Goal: Information Seeking & Learning: Learn about a topic

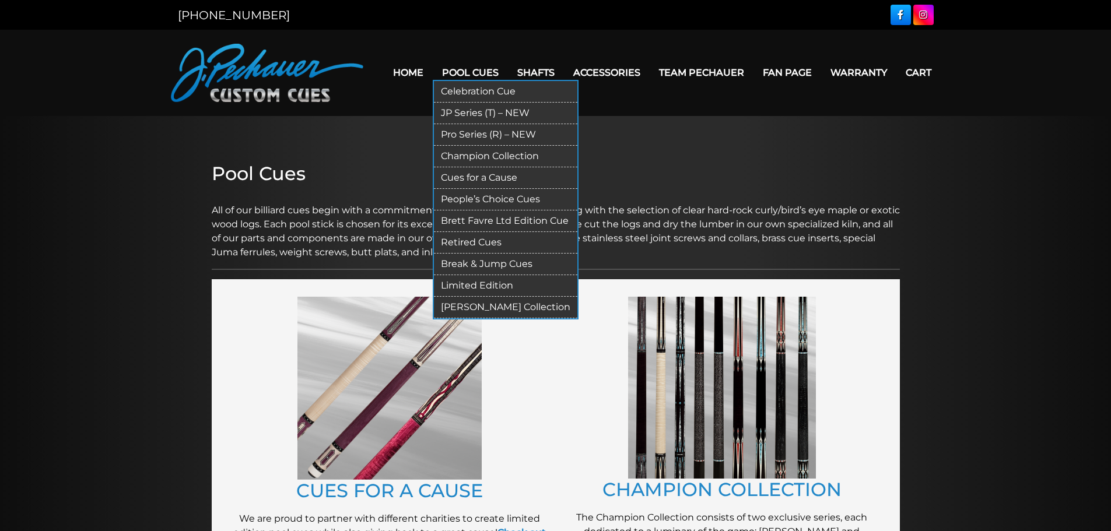
click at [499, 244] on link "Retired Cues" at bounding box center [506, 243] width 144 height 22
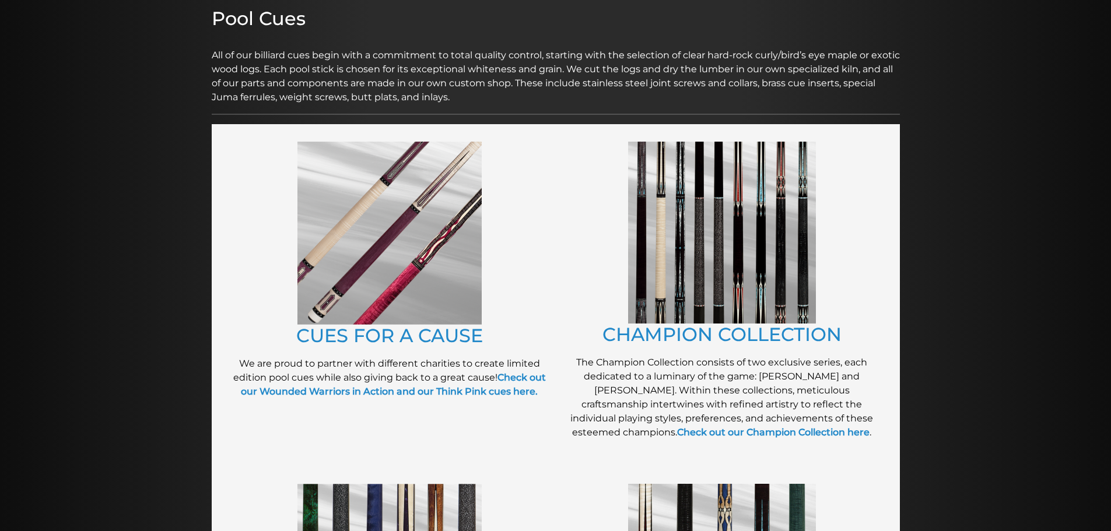
scroll to position [189, 0]
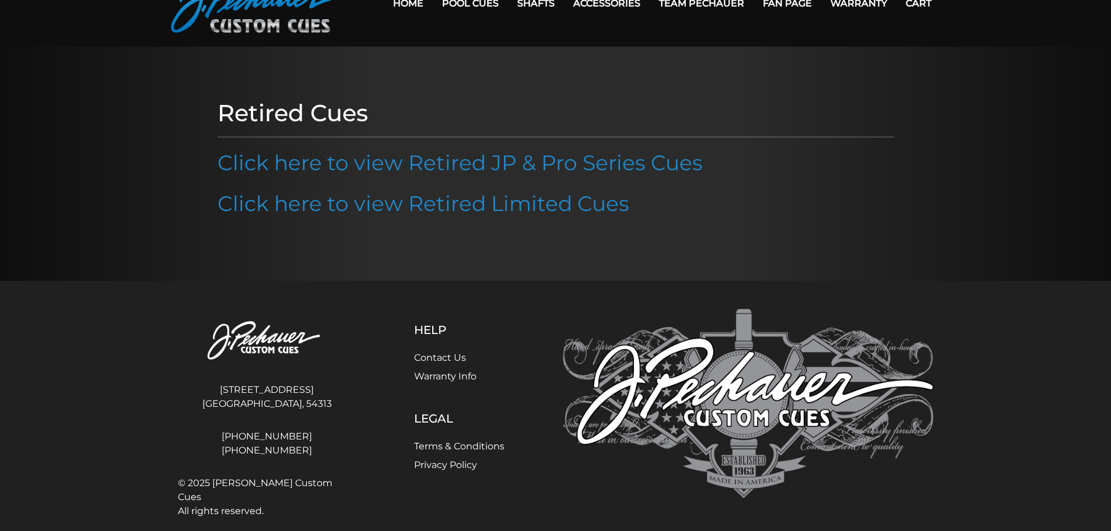
scroll to position [85, 0]
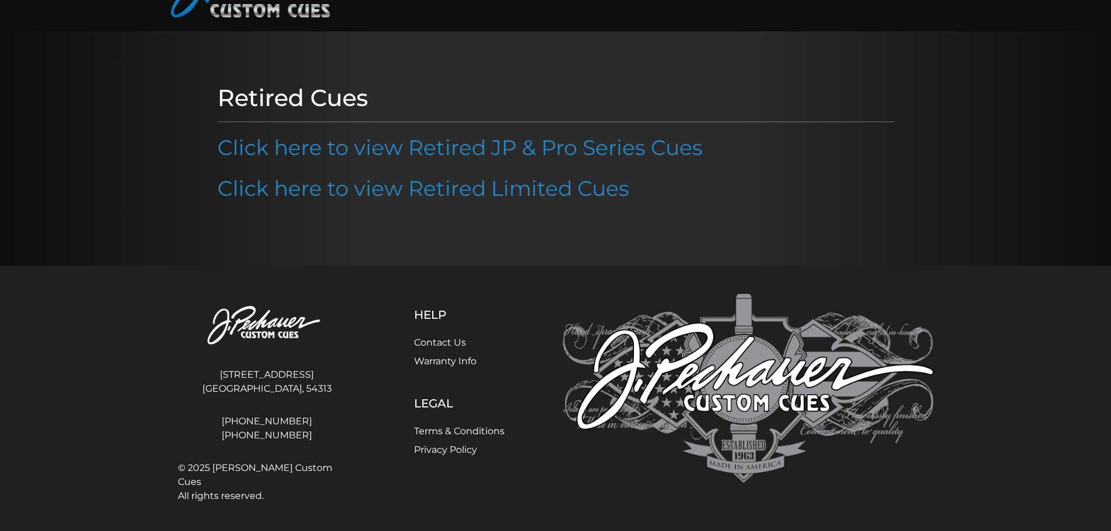
click at [99, 196] on div at bounding box center [555, 149] width 1111 height 235
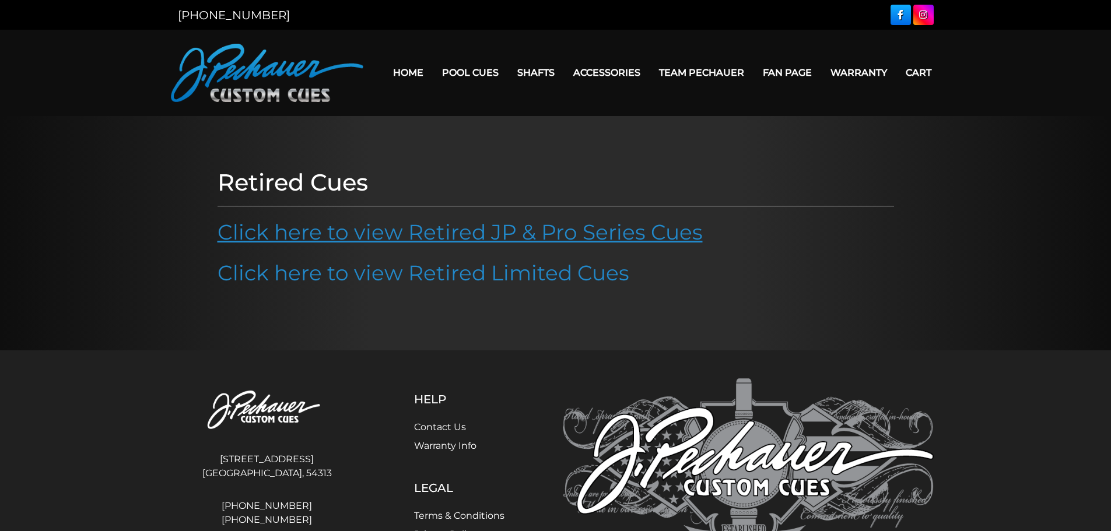
click at [538, 239] on link "Click here to view Retired JP & Pro Series Cues" at bounding box center [460, 232] width 485 height 26
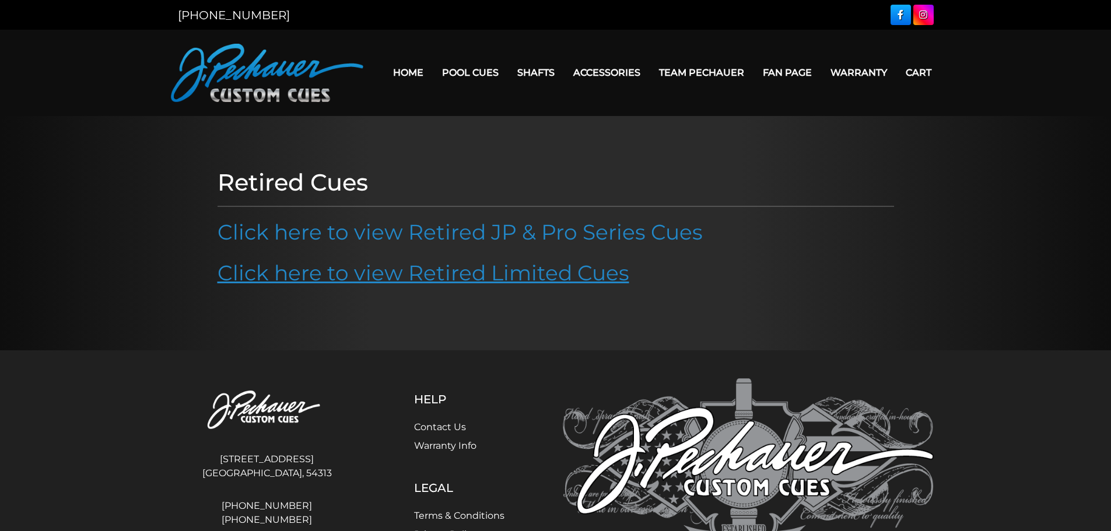
click at [504, 272] on link "Click here to view Retired Limited Cues" at bounding box center [424, 273] width 412 height 26
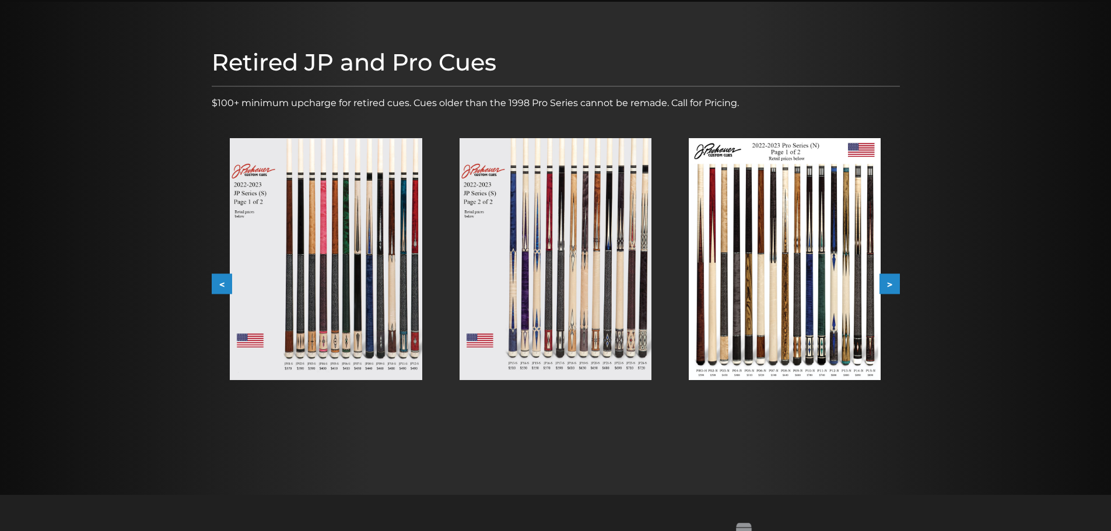
scroll to position [117, 0]
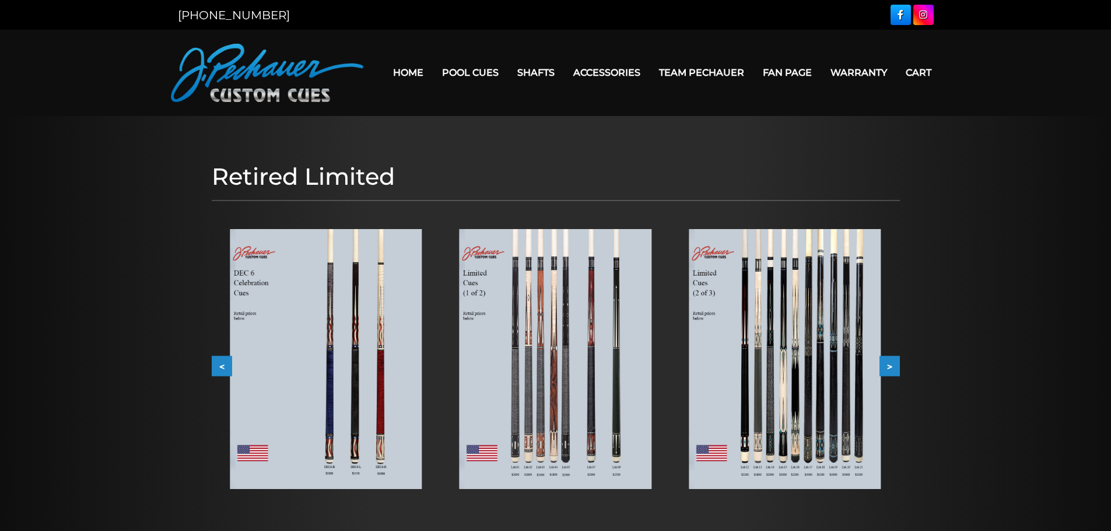
click at [356, 345] on img at bounding box center [326, 359] width 192 height 260
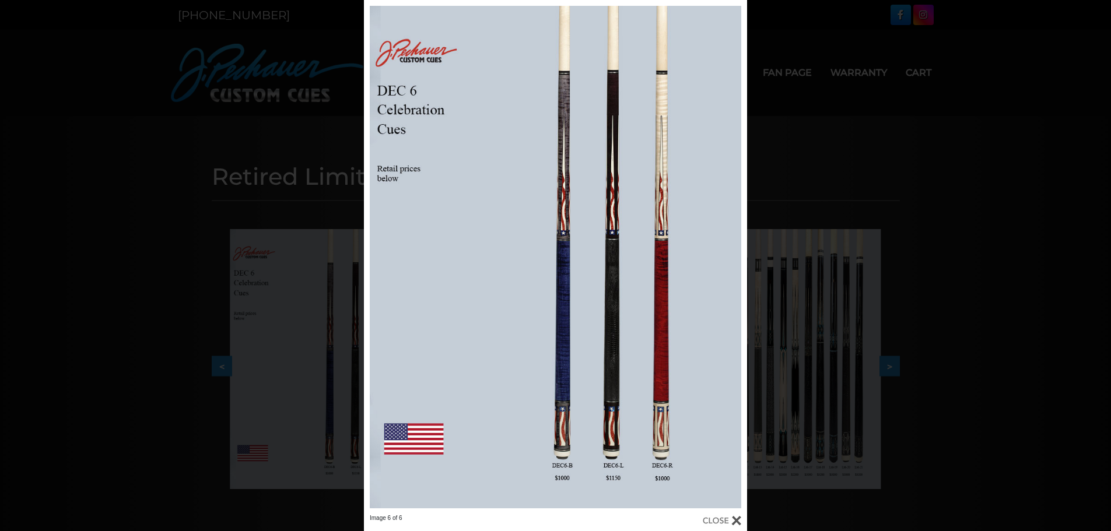
click at [229, 166] on div "Image 6 of 6" at bounding box center [555, 265] width 1111 height 531
